Goal: Register for event/course

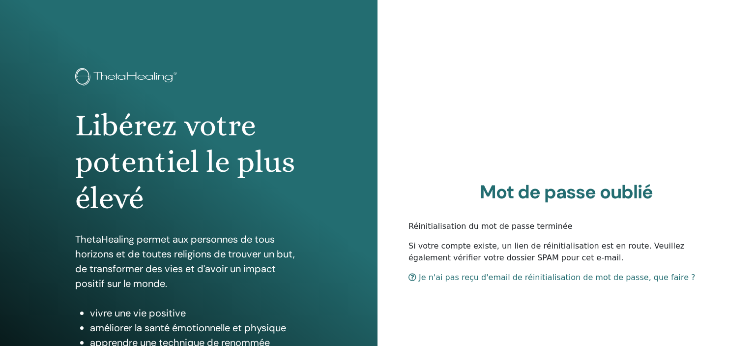
click at [463, 278] on link "Je n'ai pas reçu d'email de réinitialisation de mot de passe, que faire ?" at bounding box center [552, 276] width 287 height 9
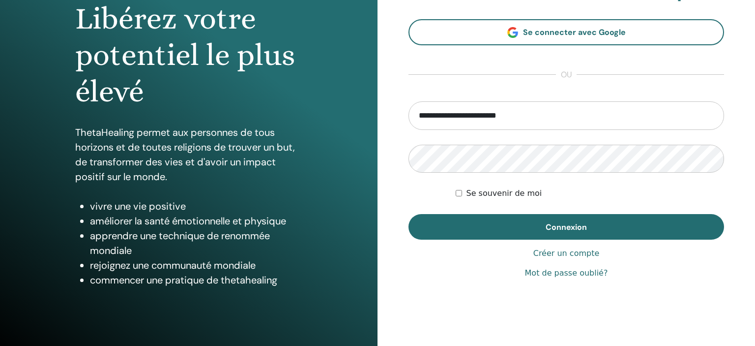
scroll to position [109, 0]
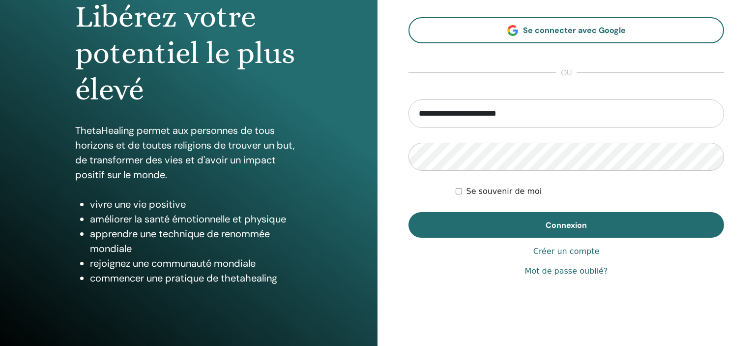
type input "**********"
click at [565, 270] on link "Mot de passe oublié?" at bounding box center [566, 271] width 83 height 12
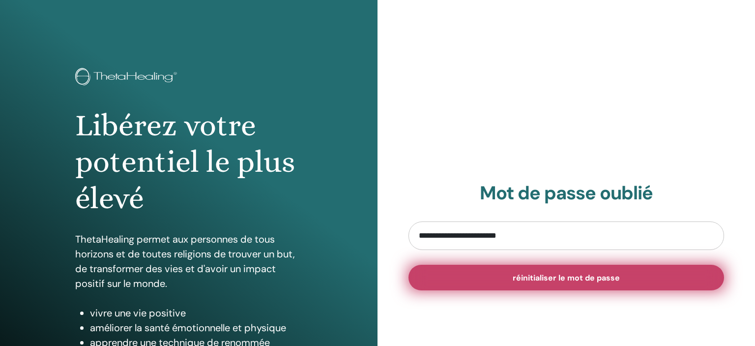
type input "**********"
click at [579, 279] on span "réinitialiser le mot de passe" at bounding box center [566, 277] width 107 height 10
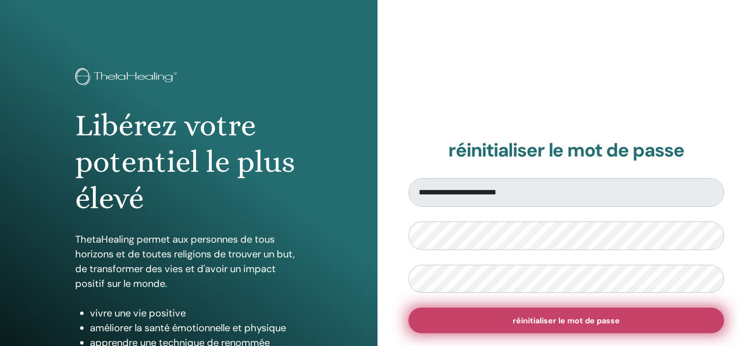
click at [527, 318] on span "réinitialiser le mot de passe" at bounding box center [566, 320] width 107 height 10
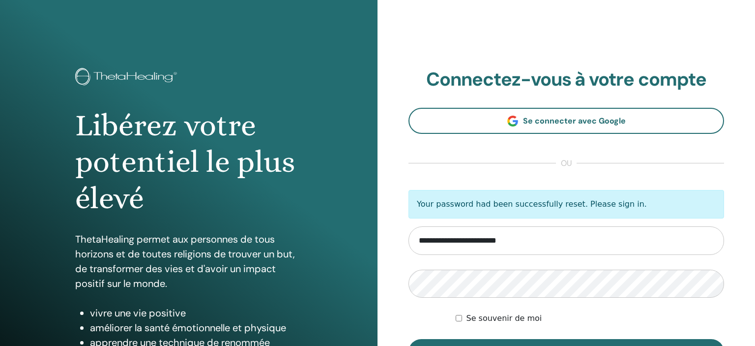
type input "**********"
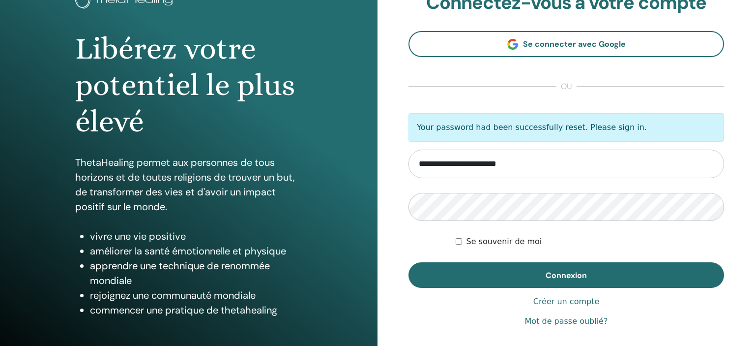
scroll to position [79, 0]
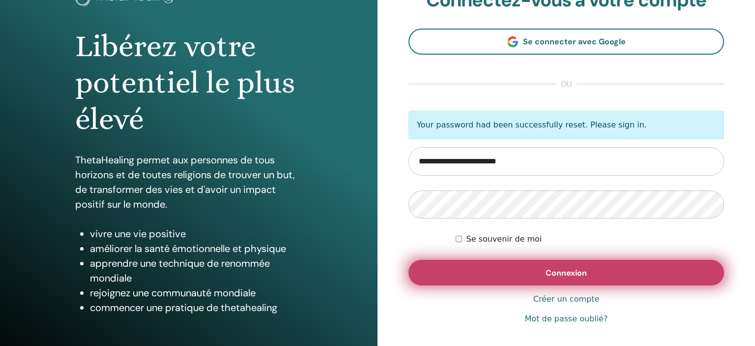
click at [560, 266] on button "Connexion" at bounding box center [567, 273] width 316 height 26
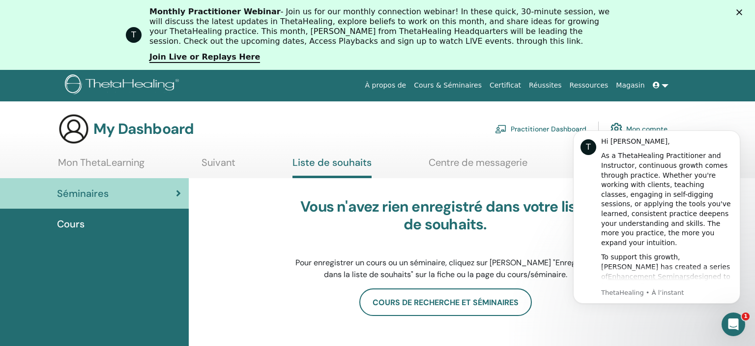
click at [710, 113] on div "My Dashboard Practitioner Dashboard Mon compte" at bounding box center [394, 128] width 721 height 31
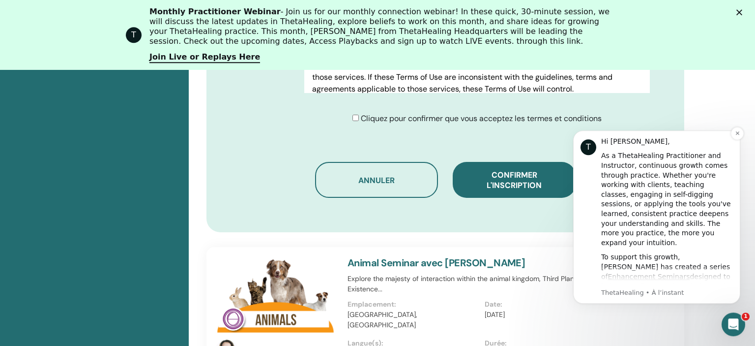
scroll to position [646, 0]
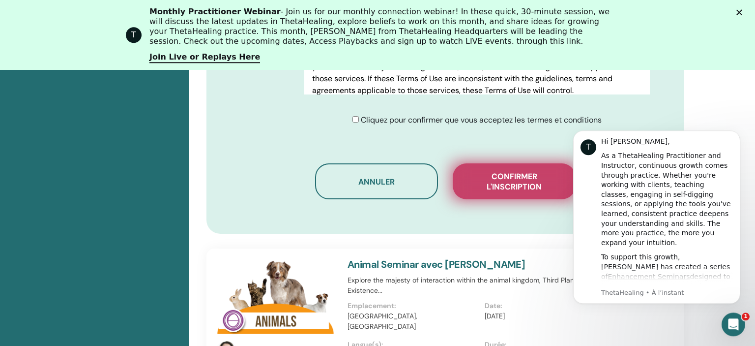
click at [519, 171] on span "Confirmer l'inscription" at bounding box center [514, 181] width 98 height 21
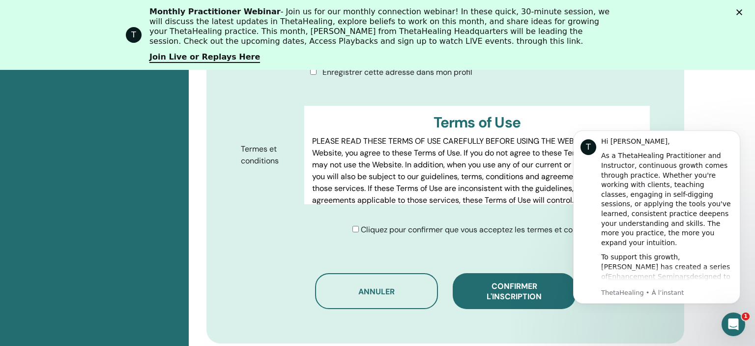
scroll to position [602, 0]
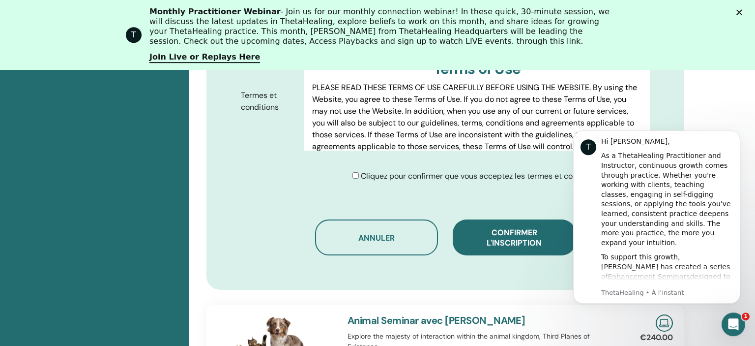
drag, startPoint x: 753, startPoint y: 172, endPoint x: 28, endPoint y: 82, distance: 730.7
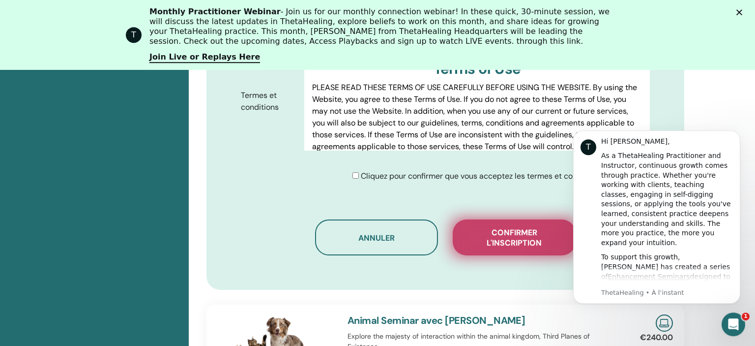
click at [502, 227] on span "Confirmer l'inscription" at bounding box center [514, 237] width 98 height 21
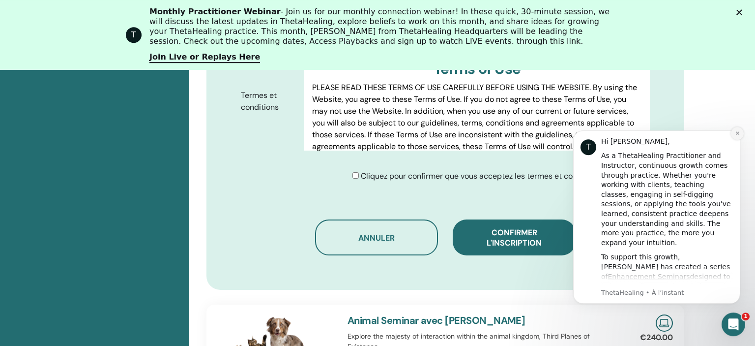
click at [735, 135] on button "Dismiss notification" at bounding box center [737, 133] width 13 height 13
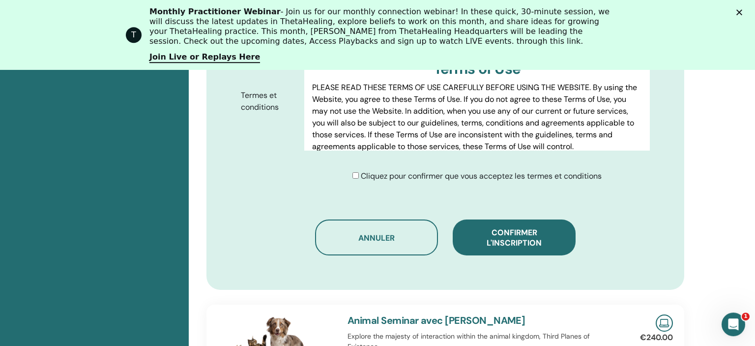
click at [741, 18] on div "T Monthly Practitioner Webinar - Join us for our monthly connection webinar! In…" at bounding box center [377, 35] width 755 height 62
click at [740, 12] on polygon "Fermer" at bounding box center [739, 12] width 6 height 6
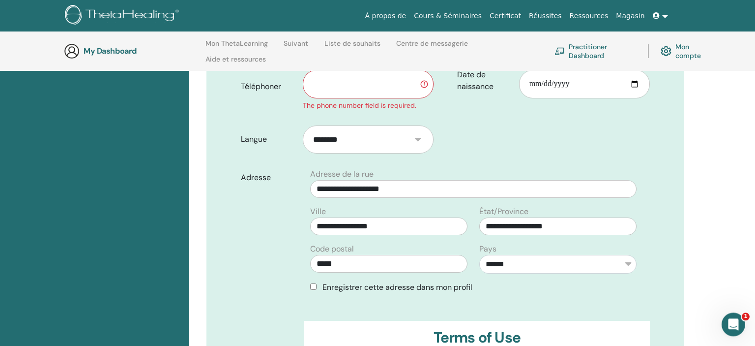
scroll to position [255, 0]
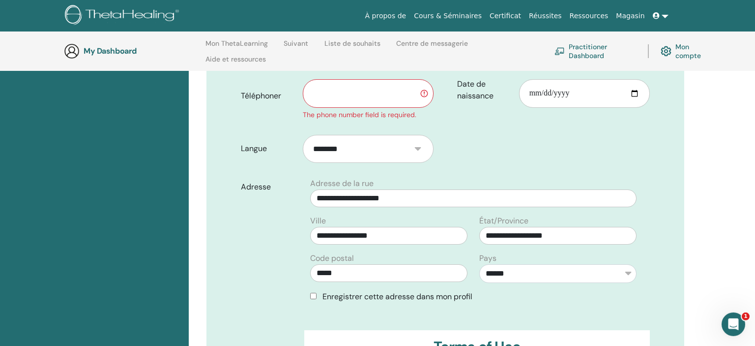
click at [339, 82] on input "text" at bounding box center [368, 93] width 131 height 29
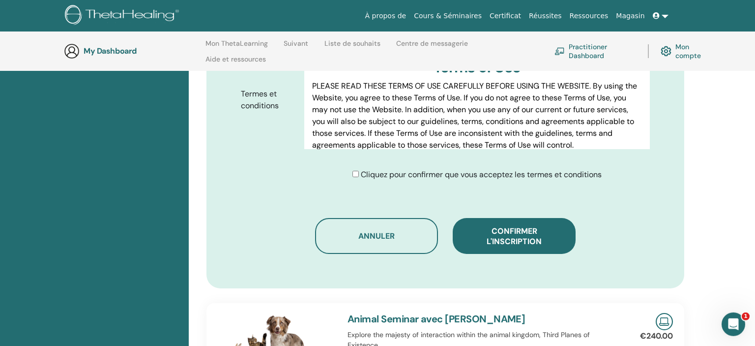
scroll to position [549, 0]
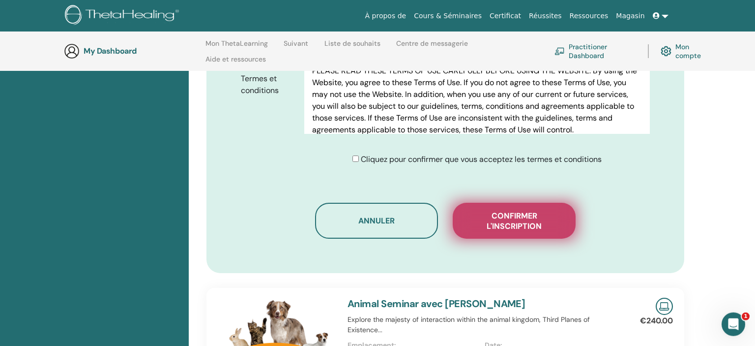
type input "**********"
click at [518, 203] on button "Confirmer l'inscription" at bounding box center [514, 221] width 123 height 36
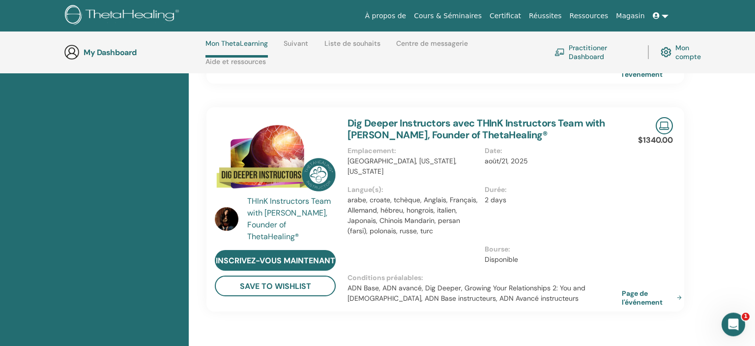
scroll to position [880, 0]
